Goal: Navigation & Orientation: Find specific page/section

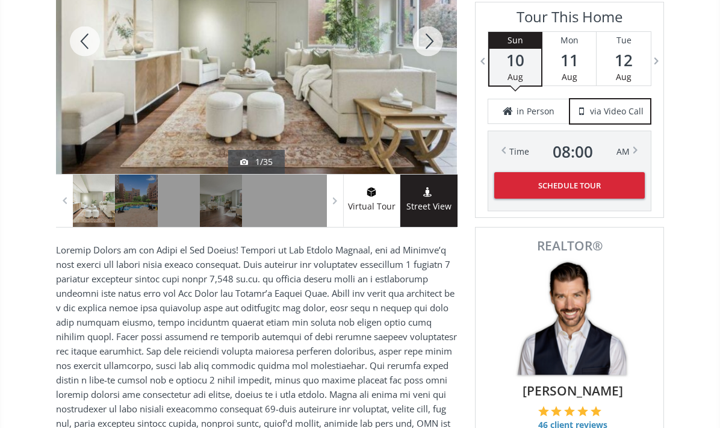
scroll to position [271, 0]
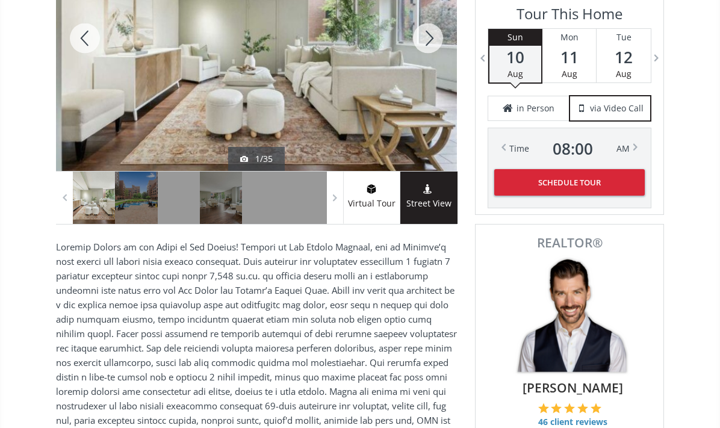
click at [426, 32] on div at bounding box center [428, 38] width 58 height 265
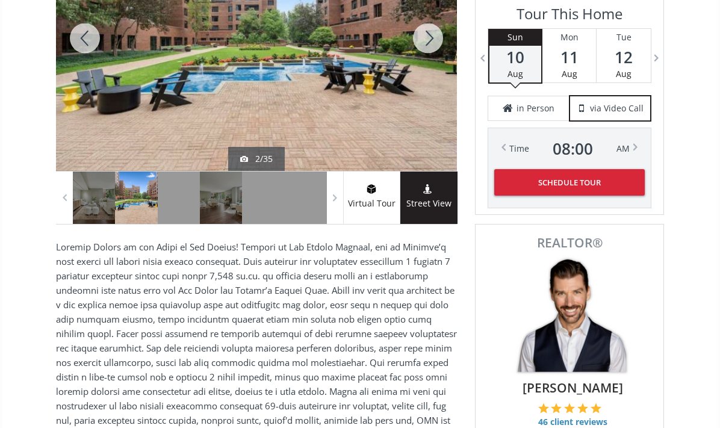
click at [426, 32] on div at bounding box center [428, 38] width 58 height 265
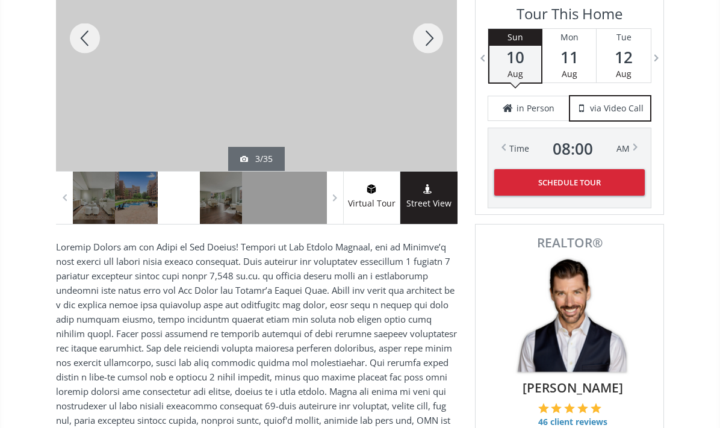
click at [426, 32] on div at bounding box center [428, 38] width 58 height 265
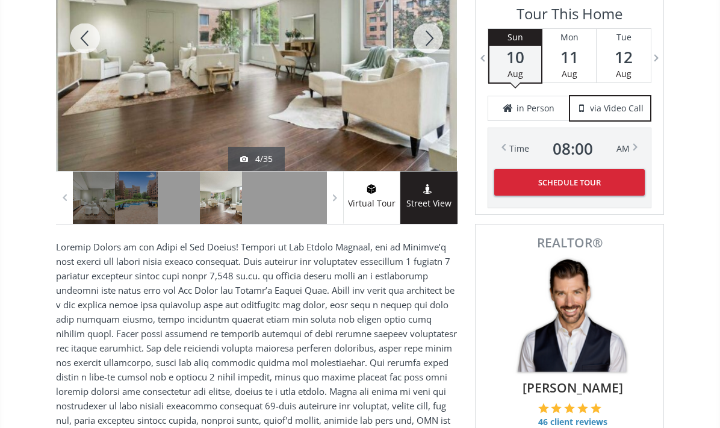
click at [426, 31] on div at bounding box center [428, 38] width 58 height 265
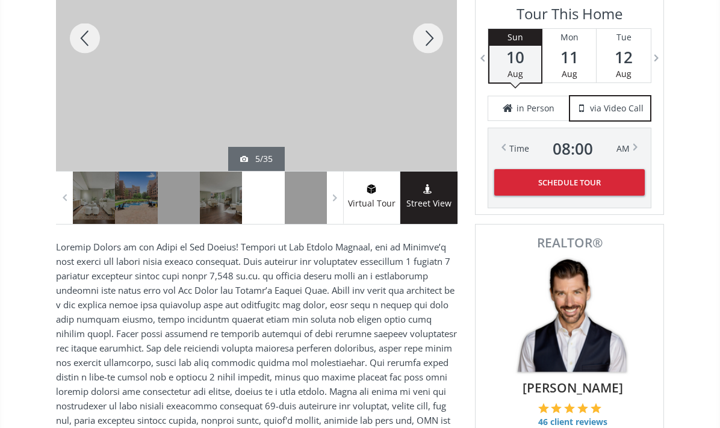
click at [426, 32] on div at bounding box center [428, 38] width 58 height 265
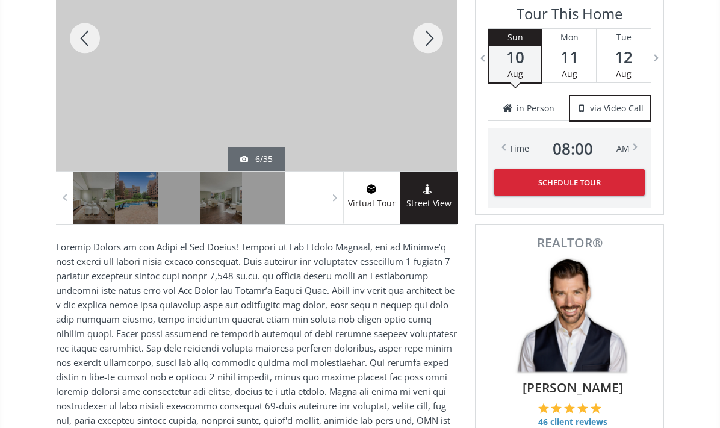
click at [424, 34] on div at bounding box center [428, 38] width 58 height 265
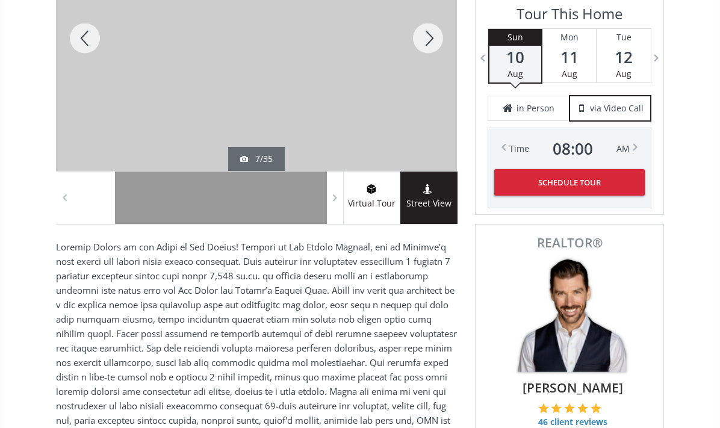
click at [424, 35] on div at bounding box center [428, 38] width 58 height 265
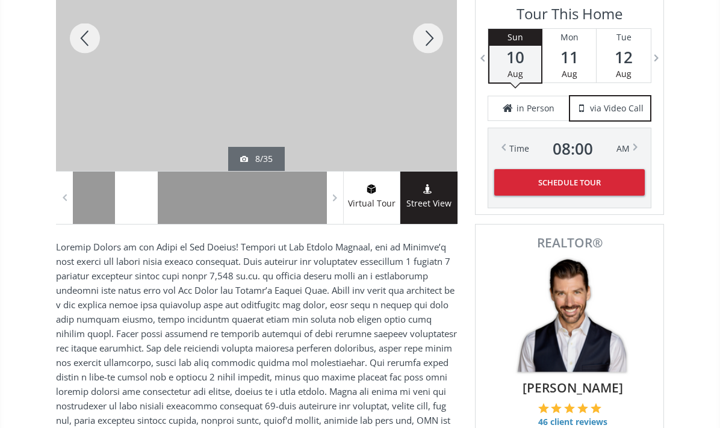
click at [423, 39] on div at bounding box center [428, 38] width 58 height 265
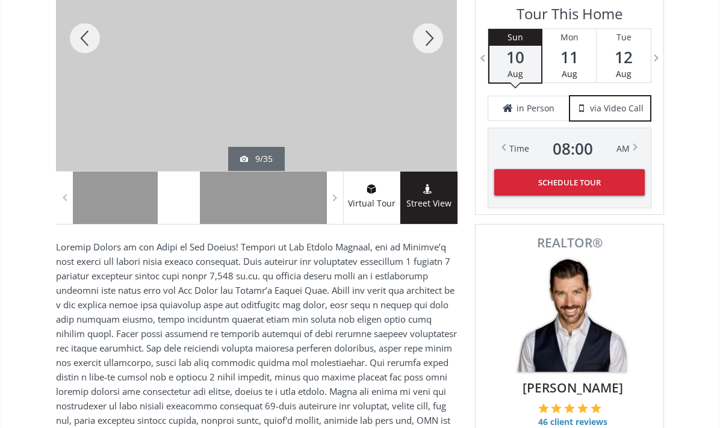
click at [425, 43] on div at bounding box center [428, 38] width 58 height 265
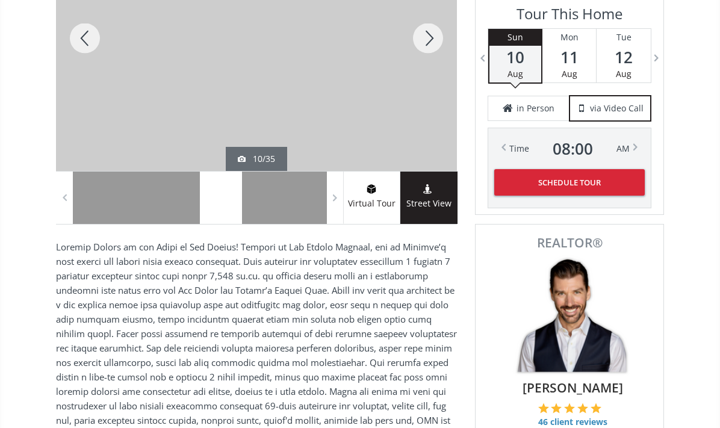
click at [424, 45] on div at bounding box center [428, 38] width 58 height 265
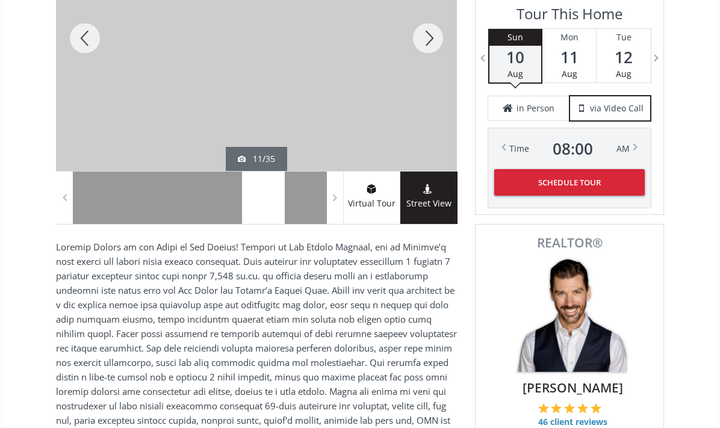
click at [423, 39] on div at bounding box center [428, 38] width 58 height 265
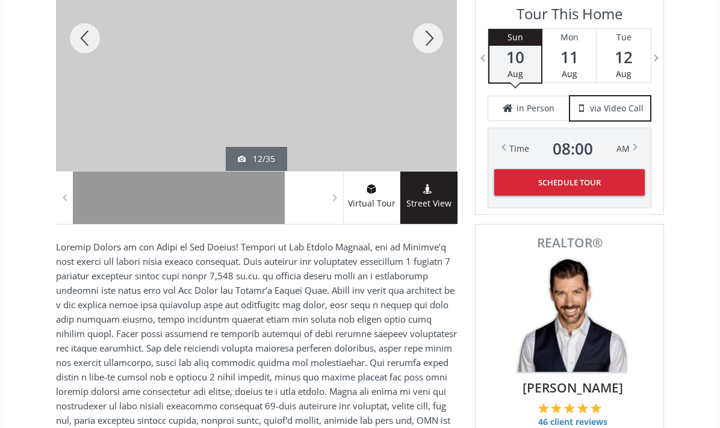
click at [423, 38] on div at bounding box center [428, 38] width 58 height 265
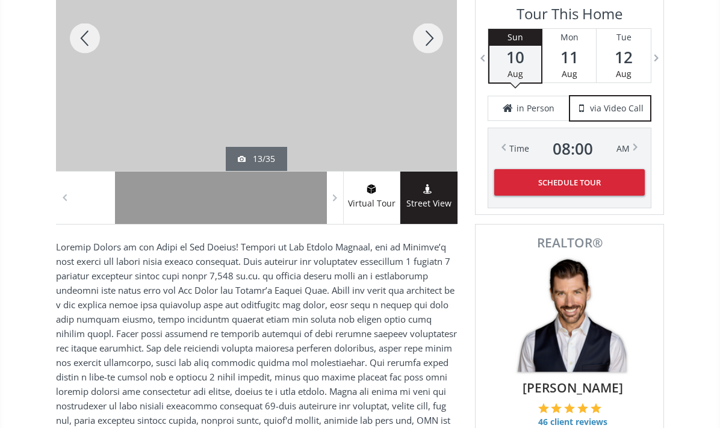
click at [423, 39] on div at bounding box center [428, 38] width 58 height 265
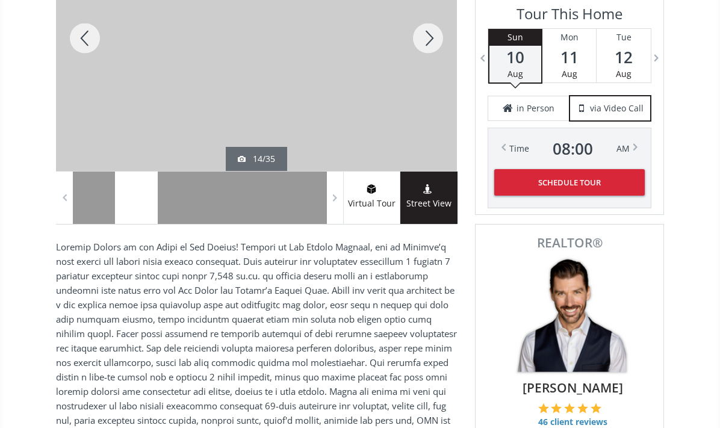
click at [423, 40] on div at bounding box center [428, 38] width 58 height 265
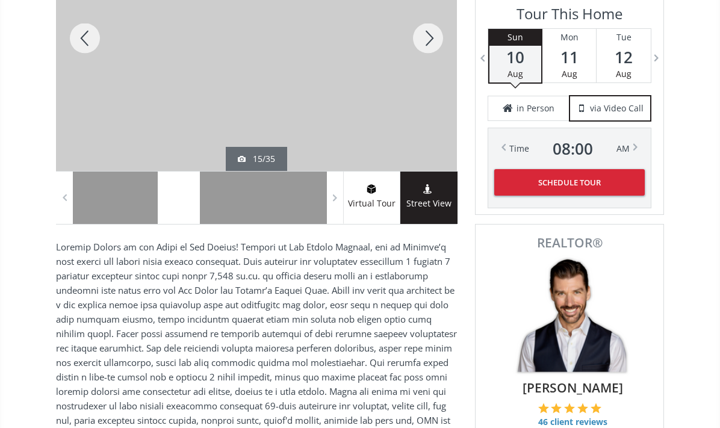
click at [422, 40] on div at bounding box center [428, 38] width 58 height 265
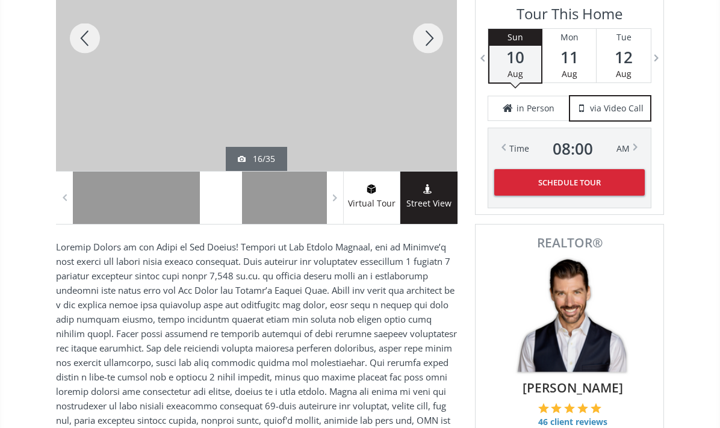
click at [421, 42] on div at bounding box center [428, 38] width 58 height 265
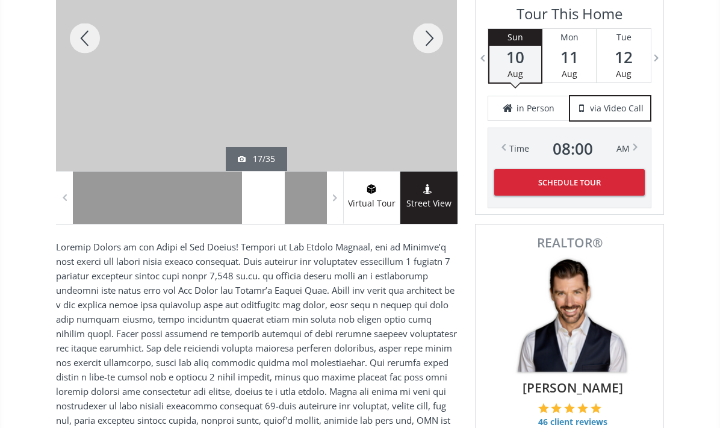
click at [421, 42] on div at bounding box center [428, 38] width 58 height 265
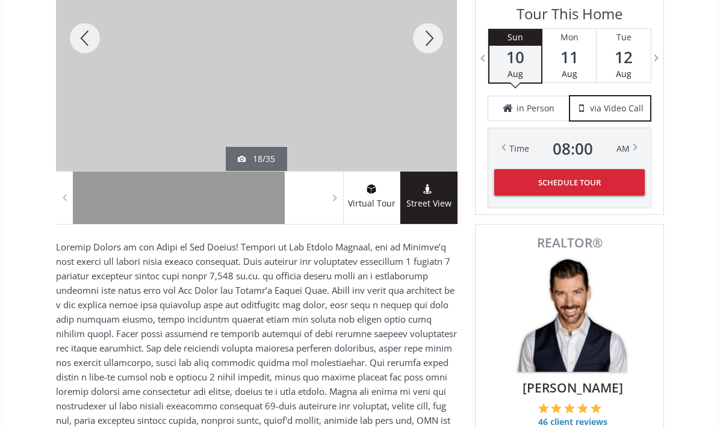
click at [421, 42] on div at bounding box center [428, 38] width 58 height 265
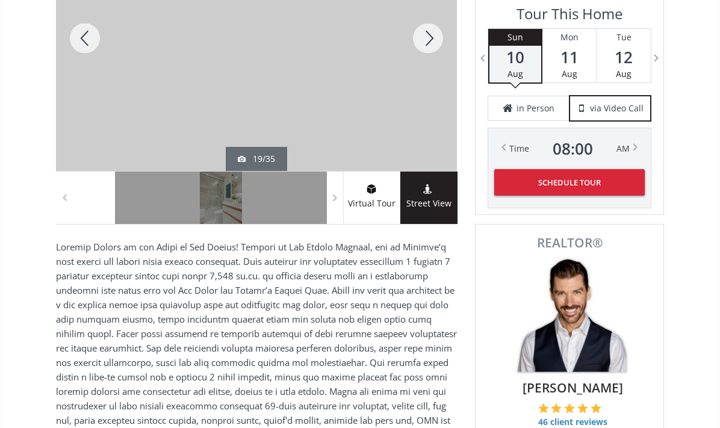
click at [421, 42] on div at bounding box center [428, 38] width 58 height 265
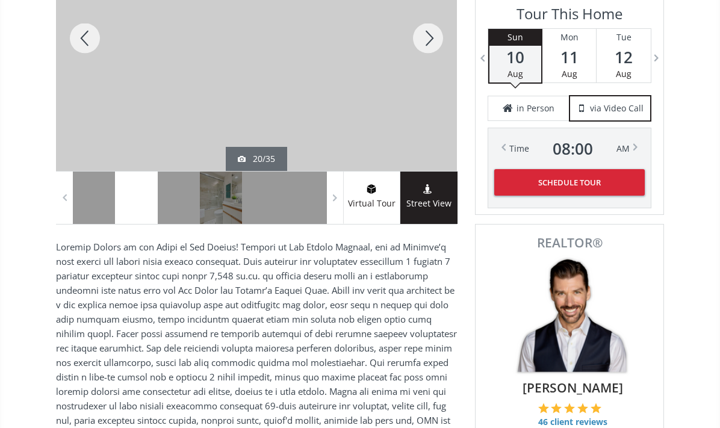
click at [421, 42] on div at bounding box center [428, 38] width 58 height 265
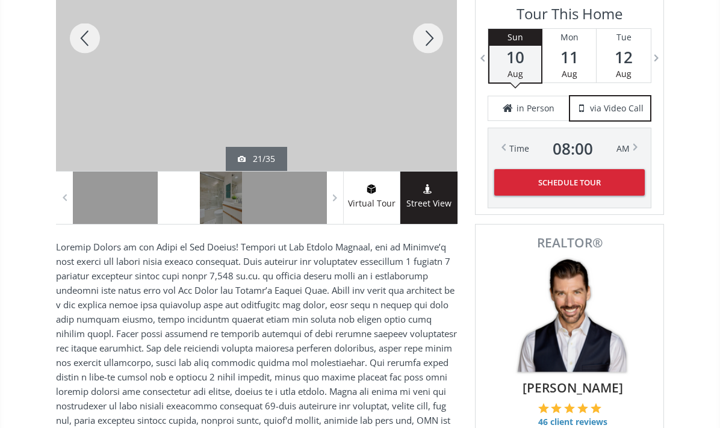
click at [422, 36] on div at bounding box center [428, 38] width 58 height 265
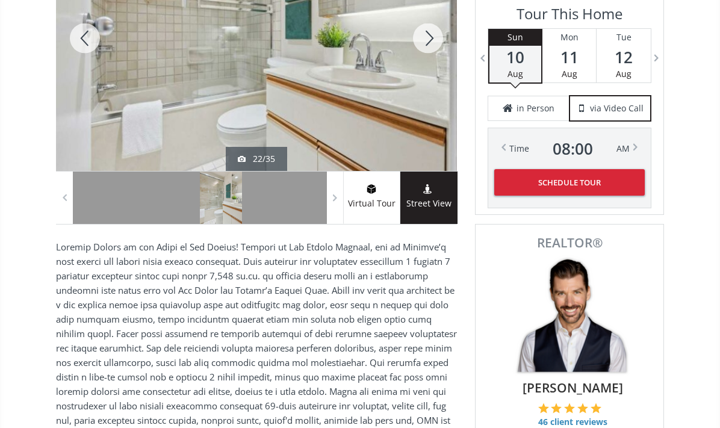
click at [421, 36] on div at bounding box center [428, 38] width 58 height 265
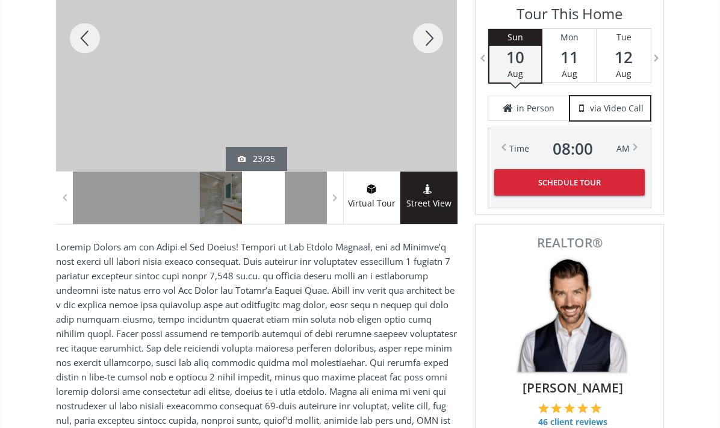
click at [187, 153] on div "23/35" at bounding box center [256, 159] width 401 height 24
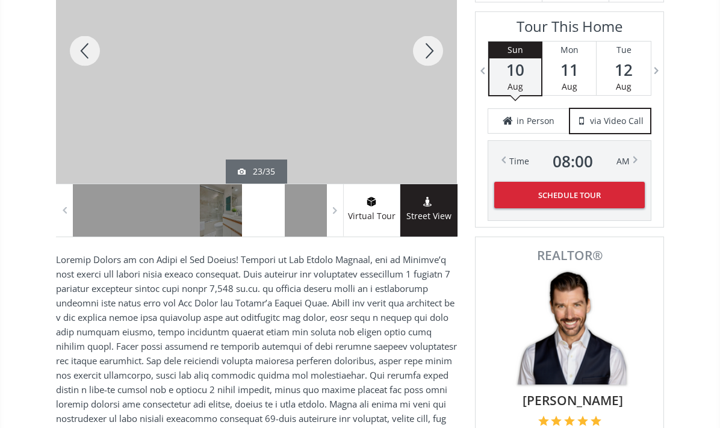
scroll to position [258, 0]
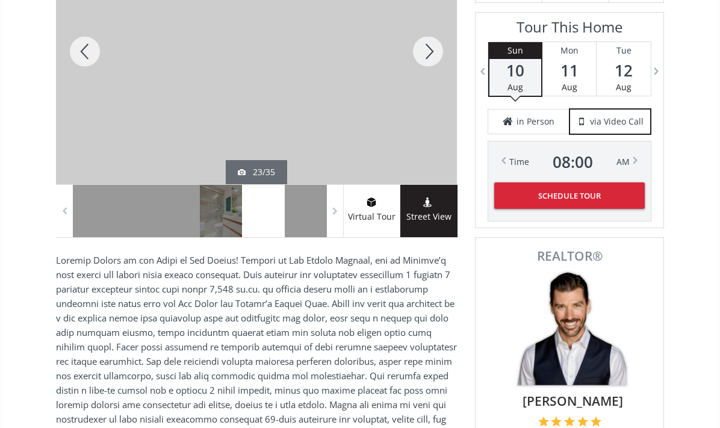
click at [432, 45] on div at bounding box center [428, 51] width 58 height 265
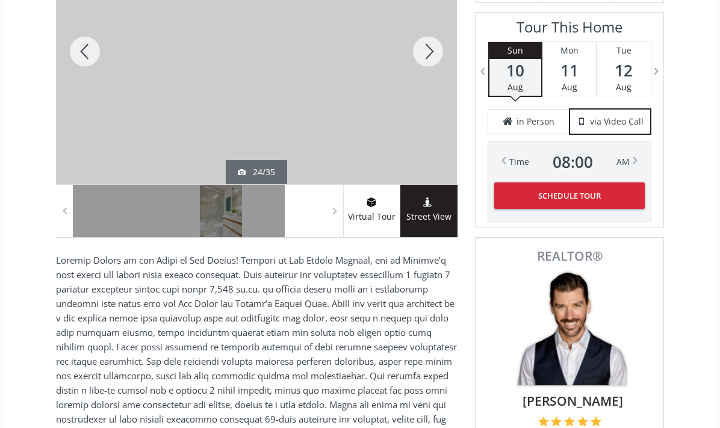
click at [427, 47] on div at bounding box center [428, 51] width 58 height 265
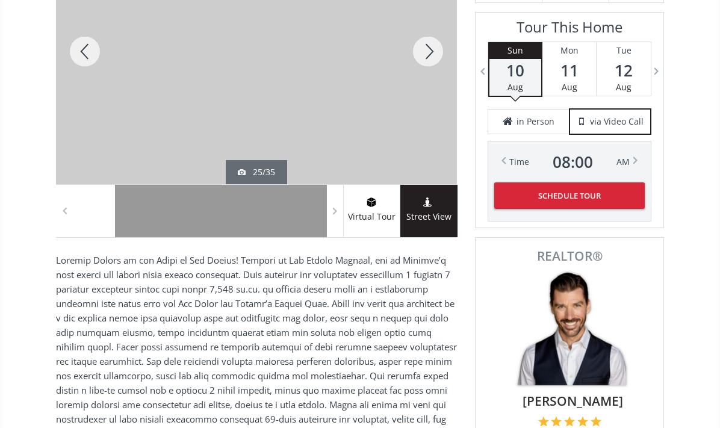
click at [427, 48] on div at bounding box center [428, 51] width 58 height 265
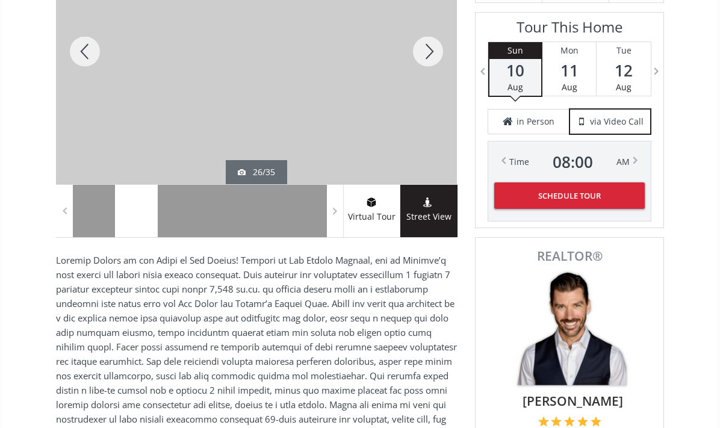
click at [441, 51] on div at bounding box center [428, 51] width 58 height 265
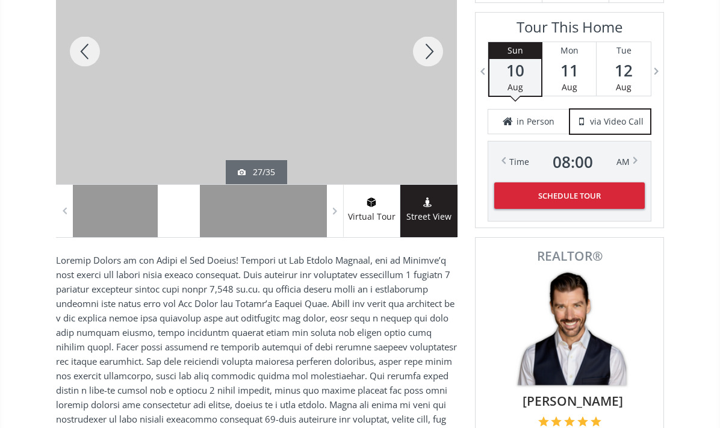
click at [441, 51] on div at bounding box center [428, 51] width 58 height 265
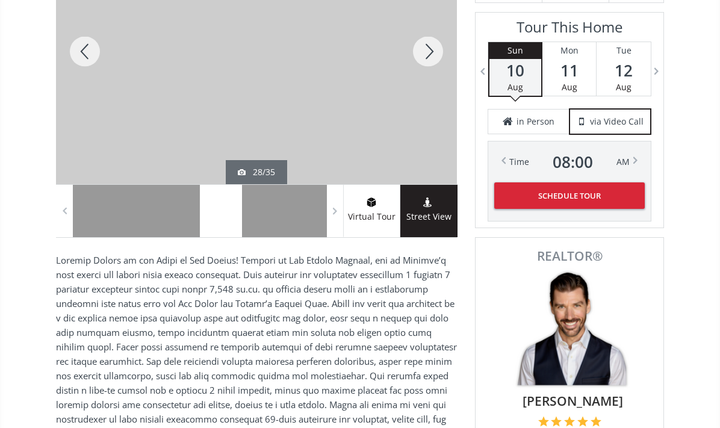
click at [430, 49] on div at bounding box center [428, 51] width 58 height 265
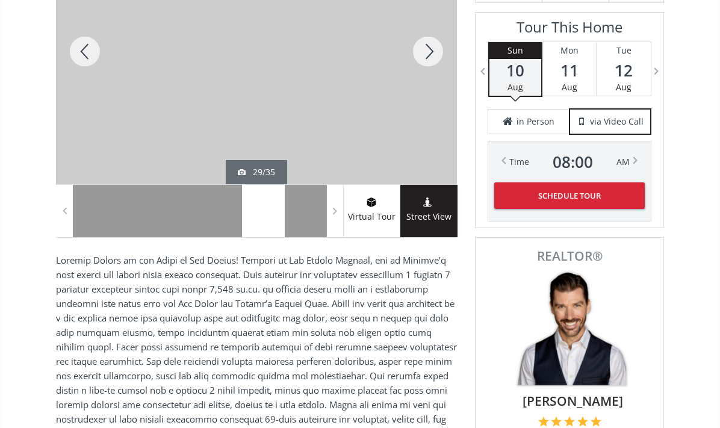
click at [429, 51] on div at bounding box center [428, 51] width 58 height 265
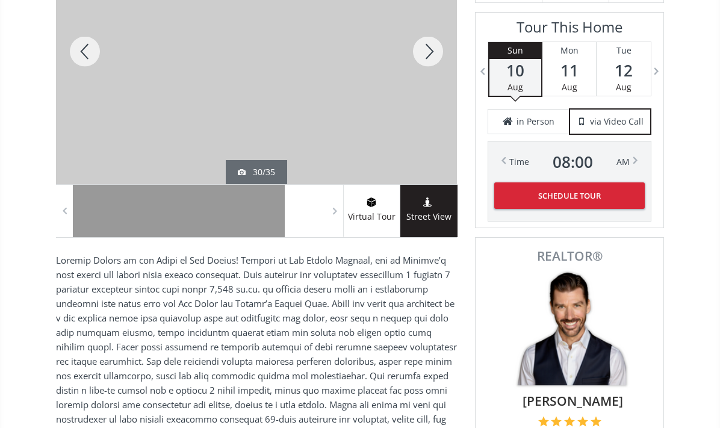
click at [429, 49] on div at bounding box center [428, 51] width 58 height 265
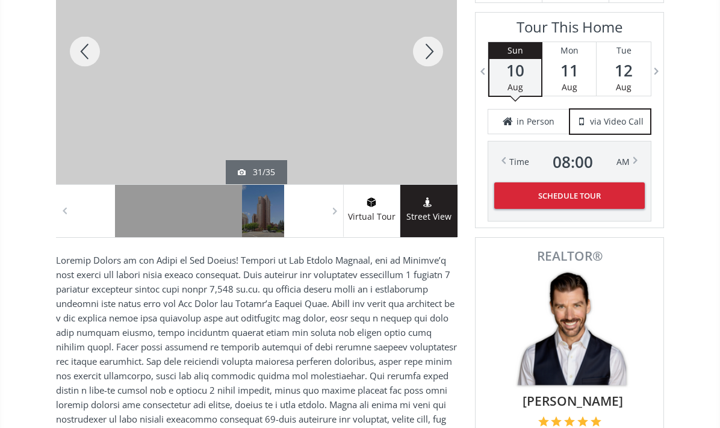
click at [429, 49] on div at bounding box center [428, 51] width 58 height 265
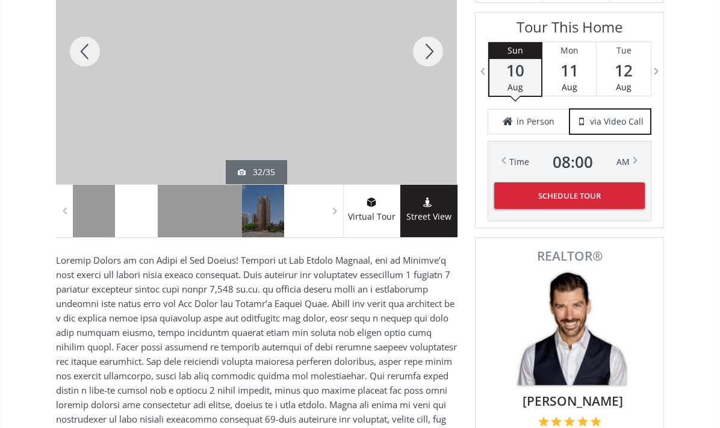
click at [431, 48] on div at bounding box center [428, 51] width 58 height 265
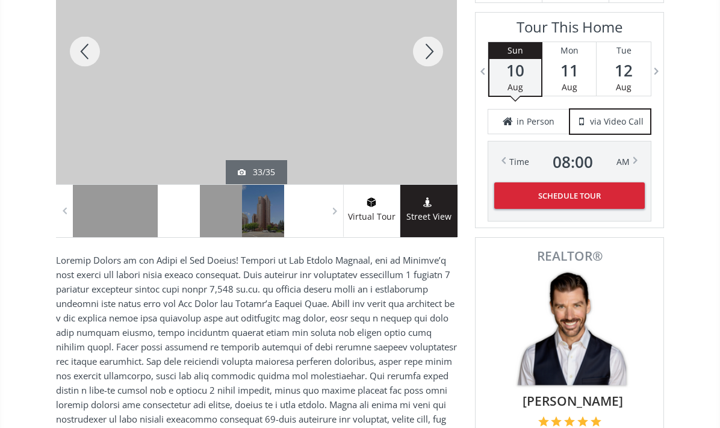
click at [428, 48] on div at bounding box center [428, 51] width 58 height 265
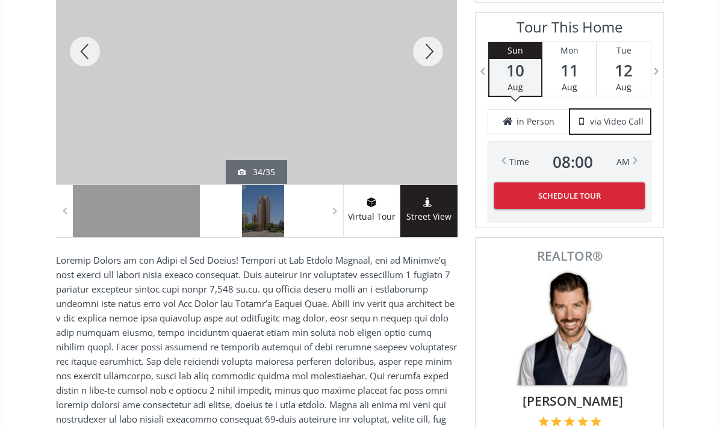
click at [428, 49] on div at bounding box center [428, 51] width 58 height 265
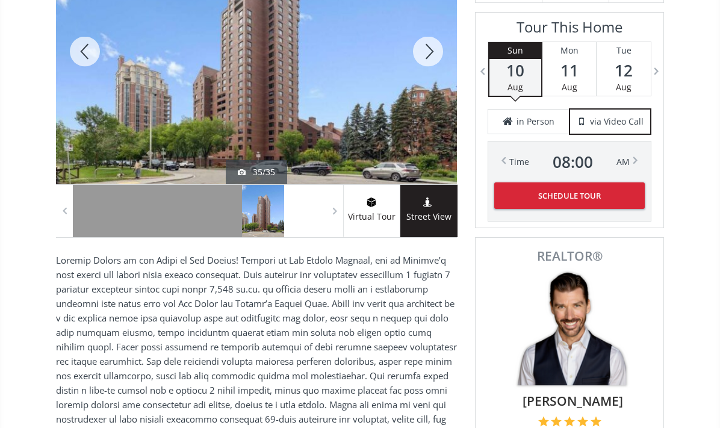
click at [430, 51] on div at bounding box center [428, 51] width 58 height 265
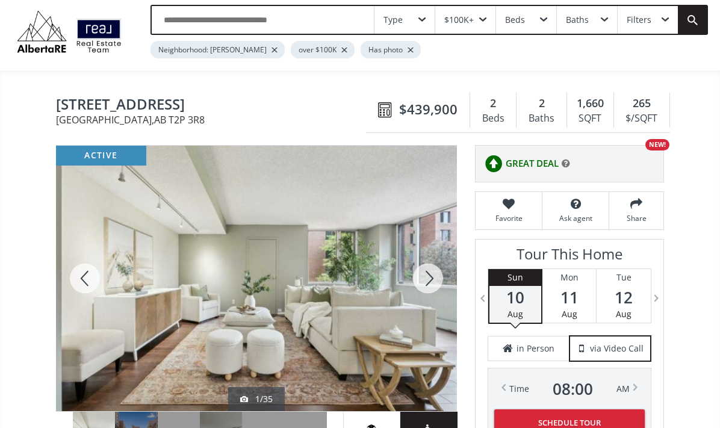
scroll to position [32, 0]
